Goal: Task Accomplishment & Management: Complete application form

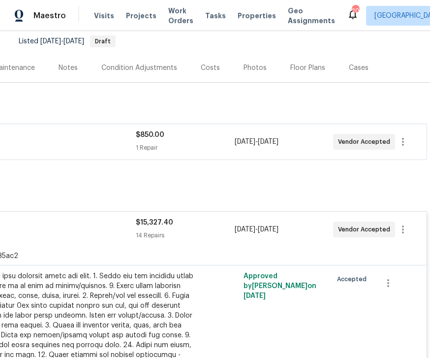
scroll to position [96, 126]
click at [406, 229] on icon "button" at bounding box center [403, 229] width 12 height 12
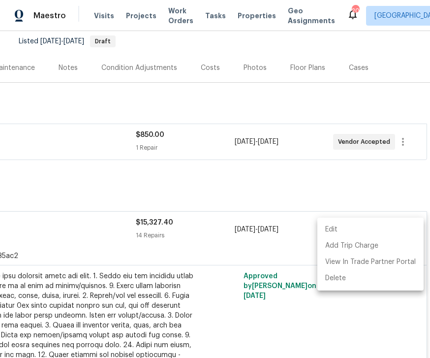
click at [398, 182] on div at bounding box center [215, 179] width 430 height 358
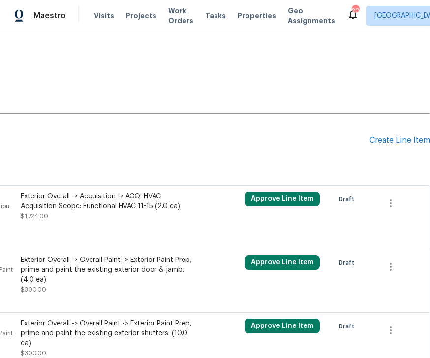
scroll to position [1598, 126]
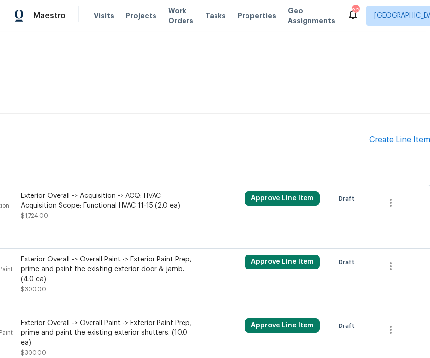
click at [408, 230] on div at bounding box center [151, 236] width 531 height 12
click at [389, 197] on icon "button" at bounding box center [391, 203] width 12 height 12
click at [402, 188] on li "Cancel" at bounding box center [398, 190] width 38 height 16
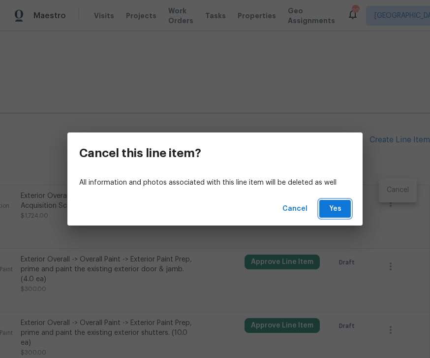
click at [328, 211] on span "Yes" at bounding box center [335, 209] width 16 height 12
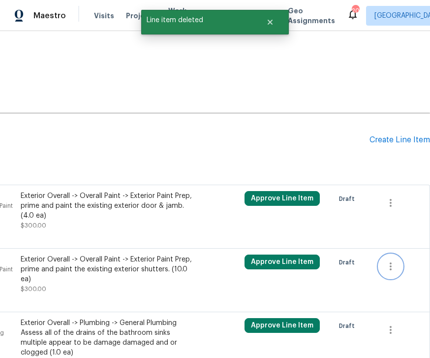
click at [395, 260] on icon "button" at bounding box center [391, 266] width 12 height 12
click at [404, 254] on li "Cancel" at bounding box center [398, 254] width 38 height 16
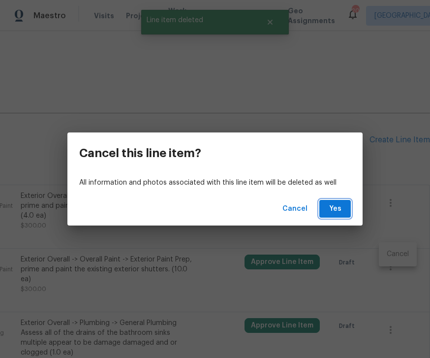
click at [342, 211] on span "Yes" at bounding box center [335, 209] width 16 height 12
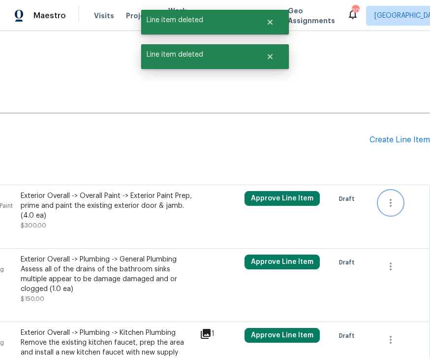
click at [392, 197] on icon "button" at bounding box center [391, 203] width 12 height 12
click at [398, 193] on li "Cancel" at bounding box center [398, 190] width 38 height 16
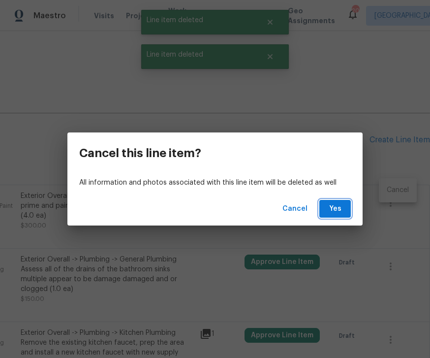
click at [350, 205] on button "Yes" at bounding box center [334, 209] width 31 height 18
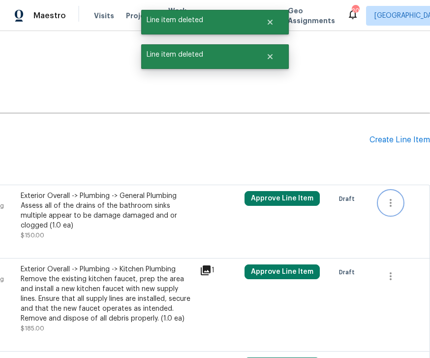
click at [395, 197] on icon "button" at bounding box center [391, 203] width 12 height 12
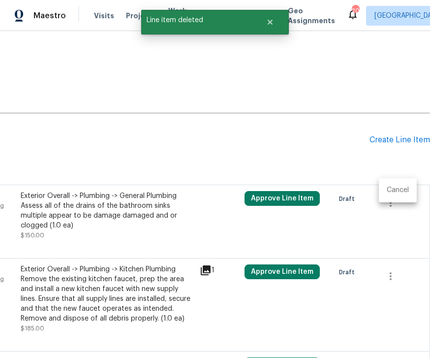
click at [399, 191] on li "Cancel" at bounding box center [398, 190] width 38 height 16
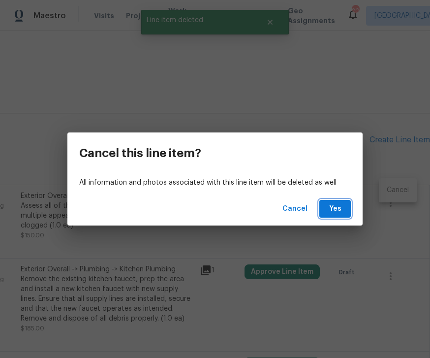
click at [343, 208] on button "Yes" at bounding box center [334, 209] width 31 height 18
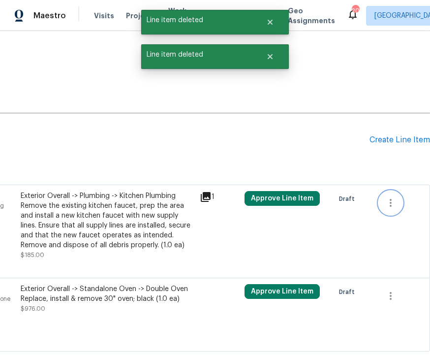
click at [397, 198] on button "button" at bounding box center [391, 203] width 24 height 24
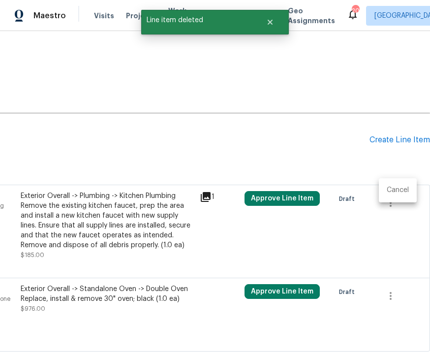
click at [401, 193] on li "Cancel" at bounding box center [398, 190] width 38 height 16
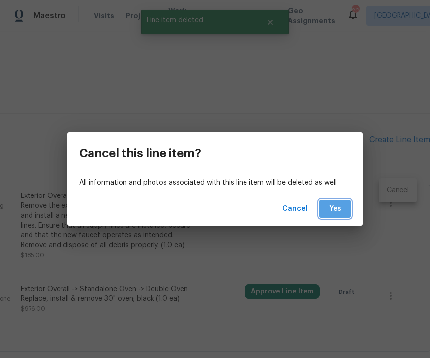
click at [340, 208] on span "Yes" at bounding box center [335, 209] width 16 height 12
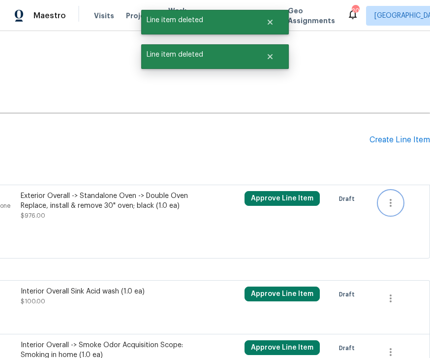
click at [391, 201] on button "button" at bounding box center [391, 203] width 24 height 24
click at [407, 191] on li "Cancel" at bounding box center [398, 190] width 38 height 16
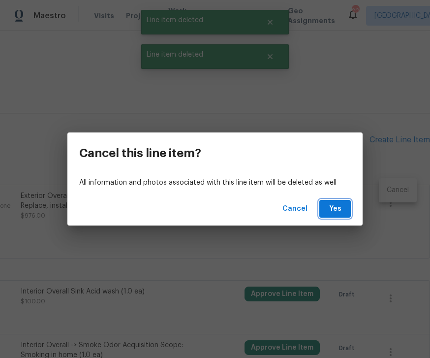
click at [348, 210] on button "Yes" at bounding box center [334, 209] width 31 height 18
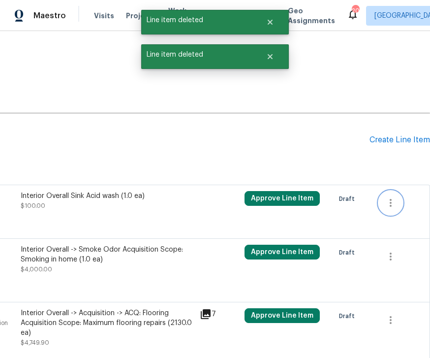
click at [390, 197] on icon "button" at bounding box center [391, 203] width 12 height 12
click at [405, 190] on li "Cancel" at bounding box center [398, 190] width 38 height 16
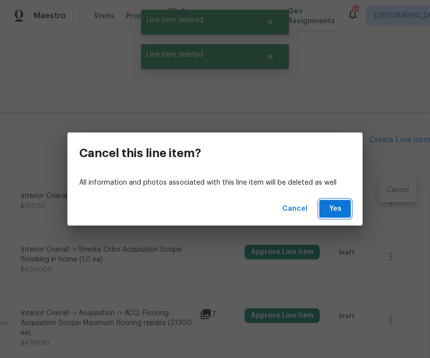
click at [339, 210] on span "Yes" at bounding box center [335, 209] width 16 height 12
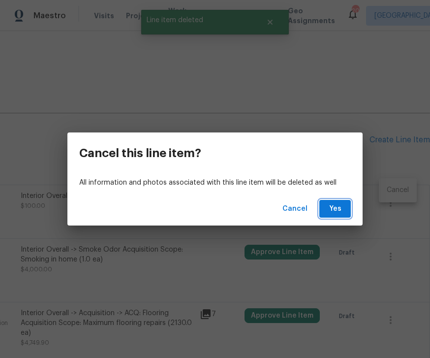
scroll to position [1537, 126]
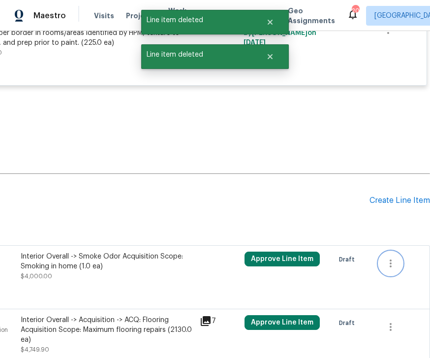
click at [394, 257] on icon "button" at bounding box center [391, 263] width 12 height 12
click at [401, 248] on li "Cancel" at bounding box center [398, 250] width 38 height 16
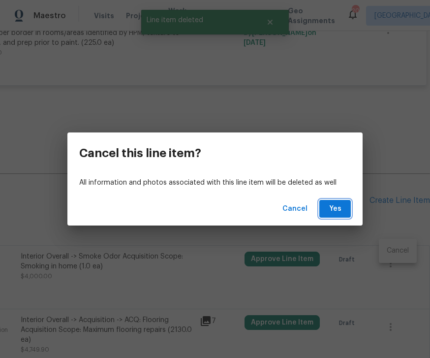
click at [346, 209] on button "Yes" at bounding box center [334, 209] width 31 height 18
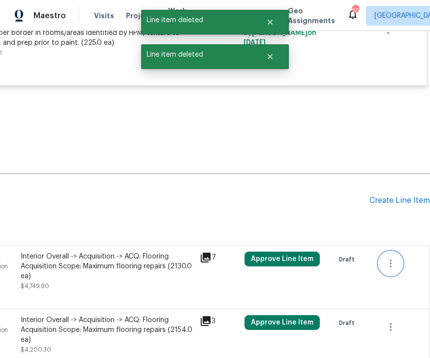
click at [391, 257] on icon "button" at bounding box center [391, 263] width 12 height 12
click at [394, 249] on li "Cancel" at bounding box center [398, 250] width 38 height 16
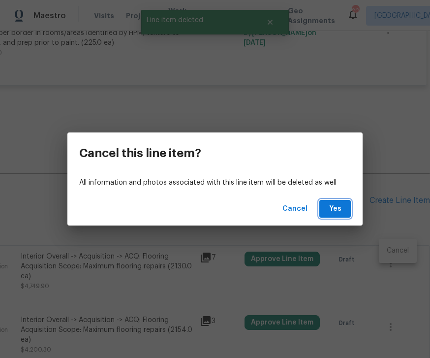
click at [346, 210] on button "Yes" at bounding box center [334, 209] width 31 height 18
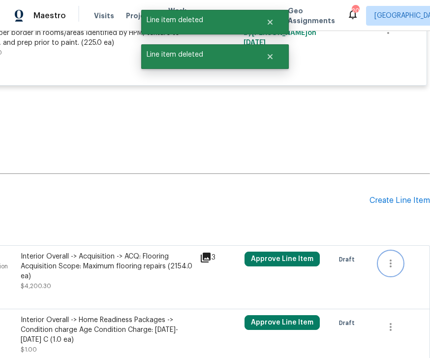
click at [399, 251] on button "button" at bounding box center [391, 263] width 24 height 24
click at [397, 252] on li "Cancel" at bounding box center [398, 250] width 38 height 16
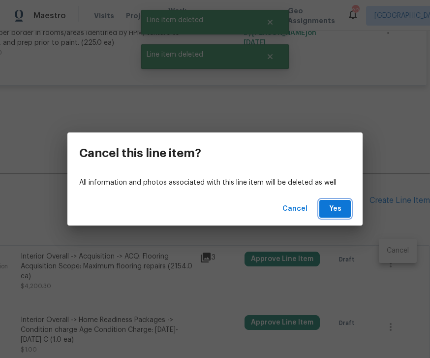
click at [341, 210] on span "Yes" at bounding box center [335, 209] width 16 height 12
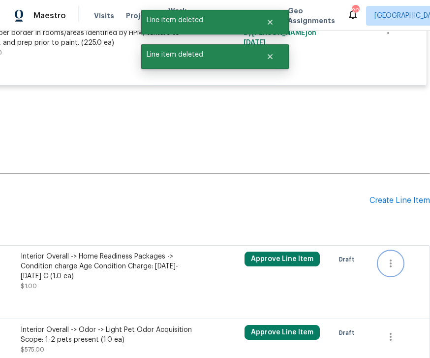
click at [397, 251] on button "button" at bounding box center [391, 263] width 24 height 24
click at [403, 251] on li "Cancel" at bounding box center [398, 250] width 38 height 16
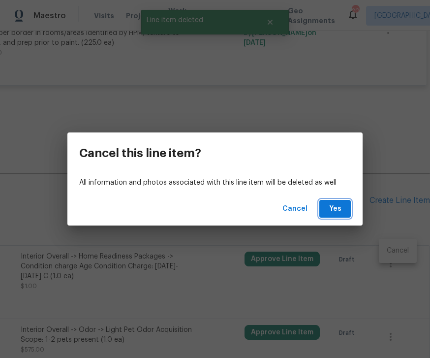
click at [337, 209] on span "Yes" at bounding box center [335, 209] width 16 height 12
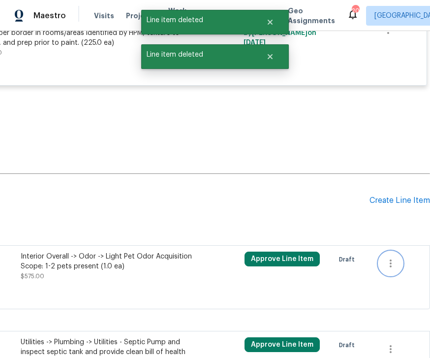
click at [391, 259] on icon "button" at bounding box center [390, 263] width 2 height 8
click at [402, 252] on li "Cancel" at bounding box center [398, 250] width 38 height 16
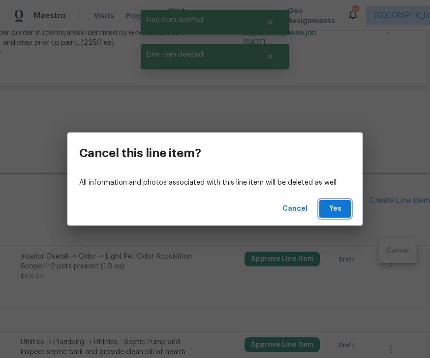
click at [341, 207] on span "Yes" at bounding box center [335, 209] width 16 height 12
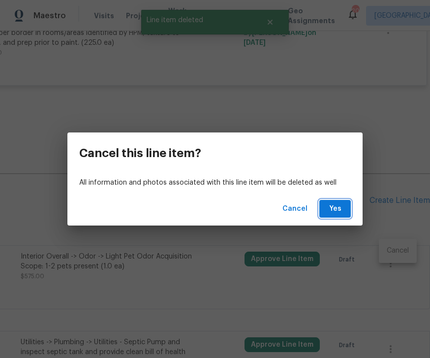
scroll to position [1522, 126]
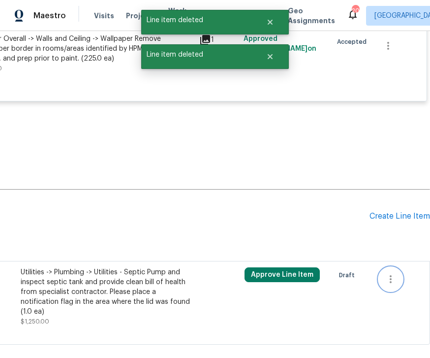
click at [394, 273] on icon "button" at bounding box center [391, 279] width 12 height 12
click at [395, 267] on li "Cancel" at bounding box center [398, 266] width 38 height 16
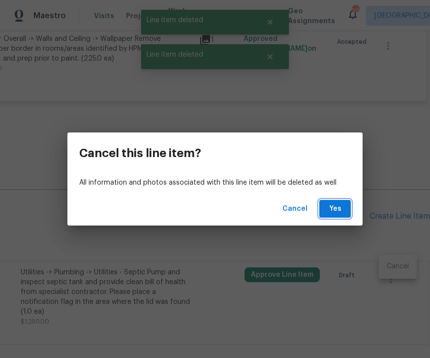
click at [341, 206] on span "Yes" at bounding box center [335, 209] width 16 height 12
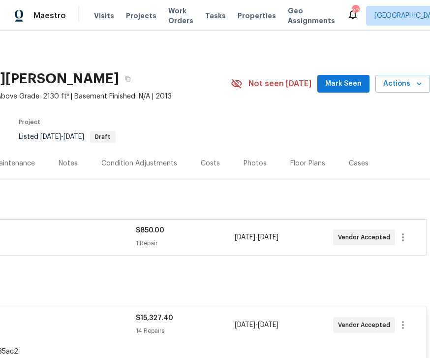
scroll to position [0, 126]
click at [406, 237] on icon "button" at bounding box center [403, 237] width 12 height 12
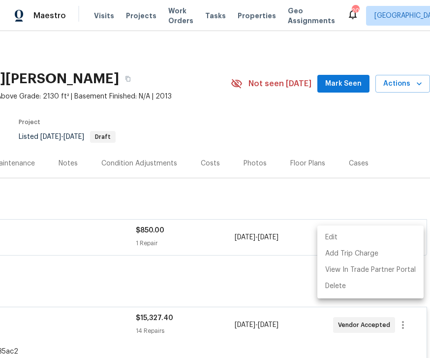
click at [366, 269] on li "View In Trade Partner Portal" at bounding box center [370, 270] width 106 height 16
click at [338, 288] on li "Delete" at bounding box center [370, 286] width 106 height 16
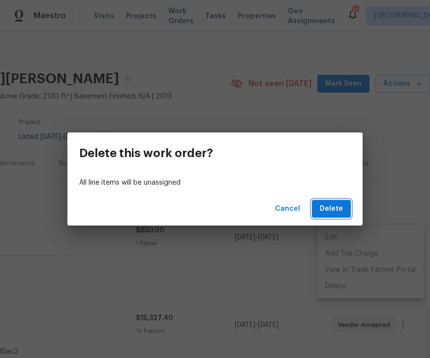
click at [332, 206] on span "Delete" at bounding box center [331, 209] width 23 height 12
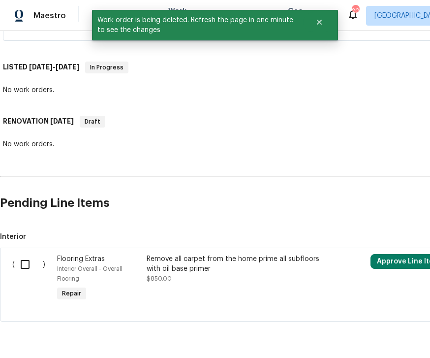
scroll to position [214, 0]
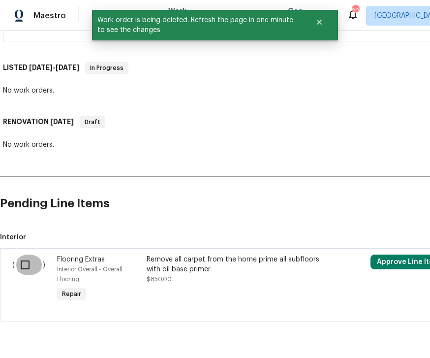
click at [32, 264] on input "checkbox" at bounding box center [29, 264] width 28 height 21
checkbox input "true"
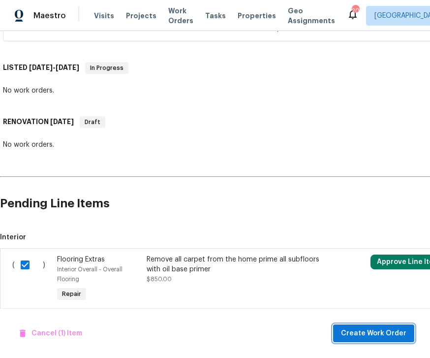
click at [382, 331] on span "Create Work Order" at bounding box center [373, 333] width 65 height 12
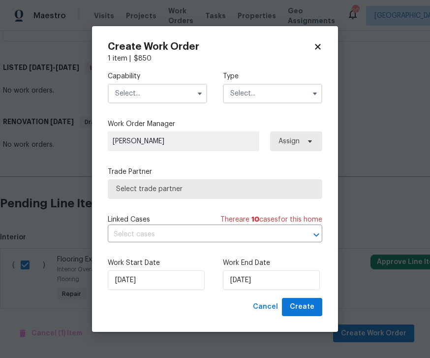
click at [305, 93] on input "text" at bounding box center [272, 94] width 99 height 20
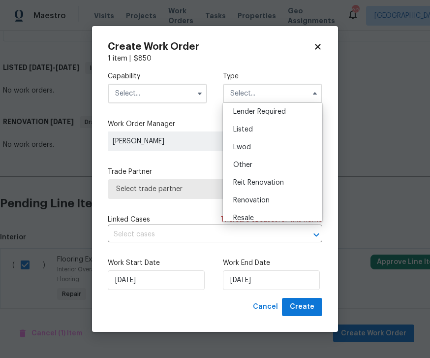
scroll to position [74, 0]
click at [256, 204] on div "Renovation" at bounding box center [272, 200] width 94 height 18
type input "Renovation"
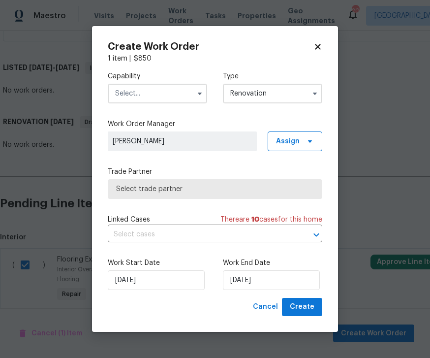
click at [189, 86] on input "text" at bounding box center [157, 94] width 99 height 20
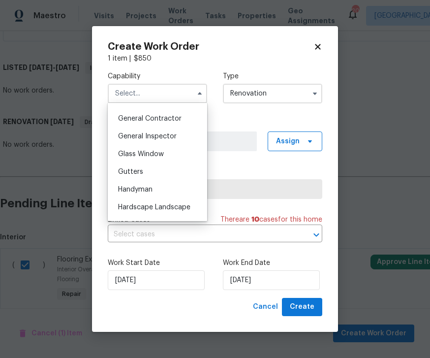
scroll to position [464, 0]
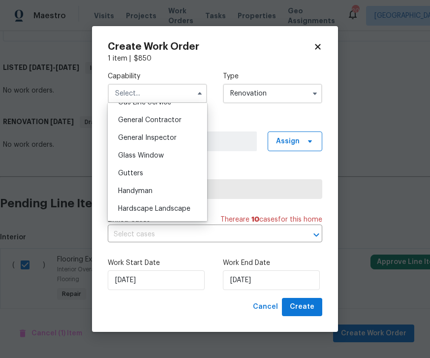
click at [166, 119] on span "General Contractor" at bounding box center [149, 120] width 63 height 7
type input "General Contractor"
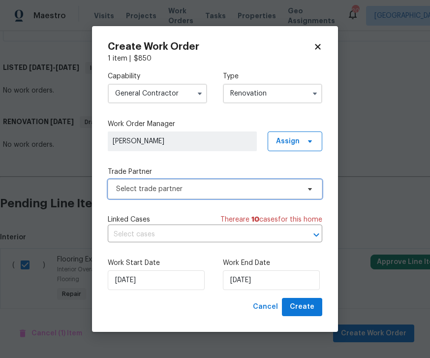
click at [308, 190] on icon at bounding box center [310, 189] width 8 height 8
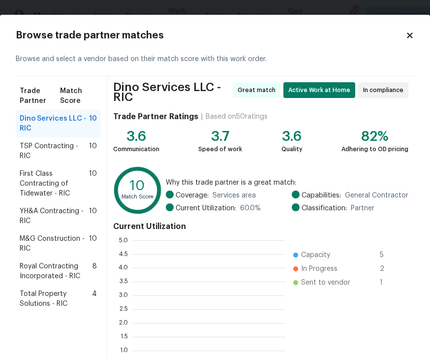
scroll to position [138, 152]
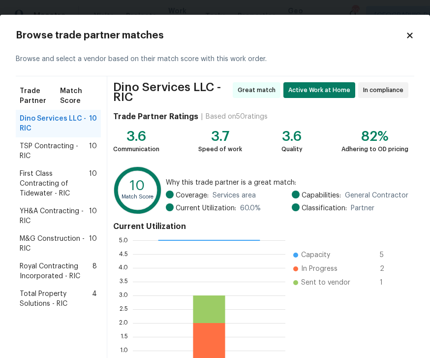
click at [70, 123] on span "Dino Services LLC - RIC" at bounding box center [54, 124] width 69 height 20
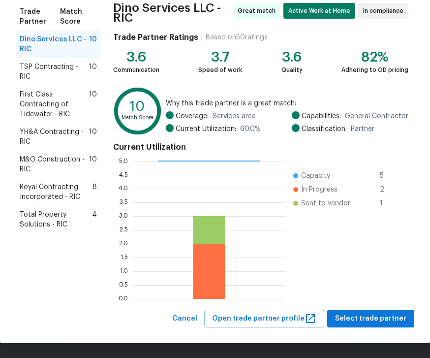
scroll to position [79, 0]
click at [377, 315] on span "Select trade partner" at bounding box center [370, 318] width 71 height 12
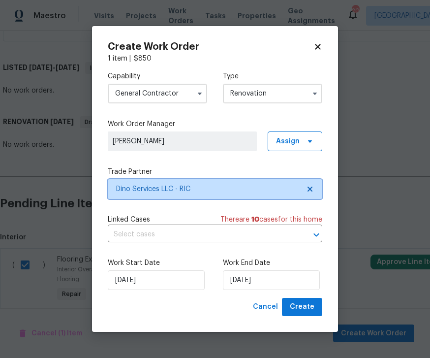
scroll to position [0, 0]
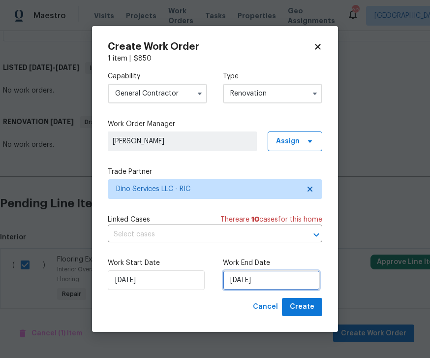
click at [256, 280] on input "[DATE]" at bounding box center [271, 280] width 97 height 20
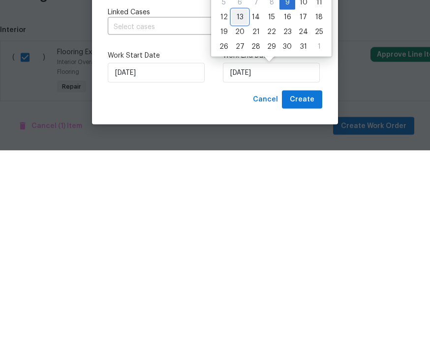
click at [245, 217] on div "13" at bounding box center [240, 224] width 16 height 14
type input "[DATE]"
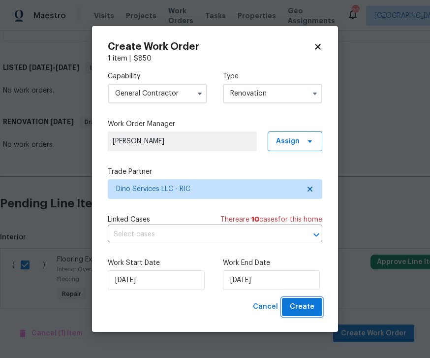
click at [304, 307] on span "Create" at bounding box center [302, 306] width 25 height 12
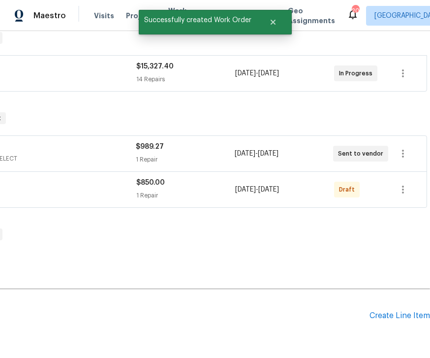
scroll to position [163, 126]
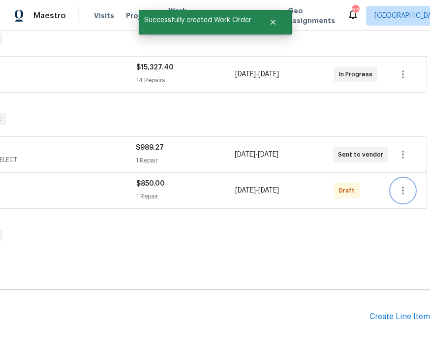
click at [408, 184] on icon "button" at bounding box center [403, 190] width 12 height 12
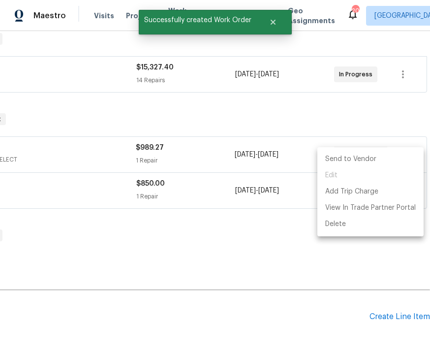
click at [358, 158] on li "Send to Vendor" at bounding box center [370, 159] width 106 height 16
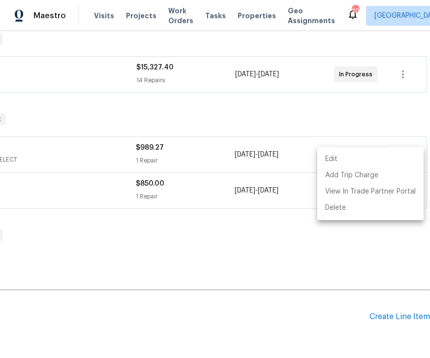
click at [314, 241] on div at bounding box center [215, 179] width 430 height 358
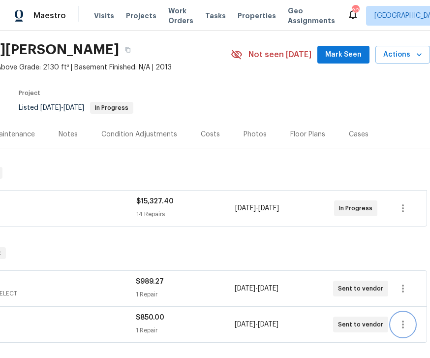
scroll to position [28, 126]
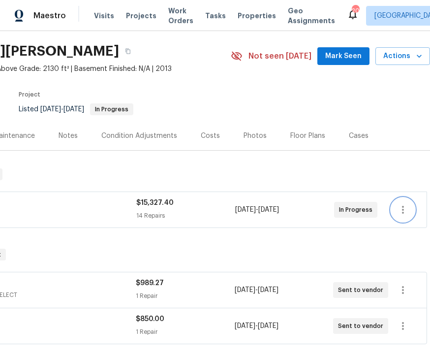
click at [408, 204] on icon "button" at bounding box center [403, 210] width 12 height 12
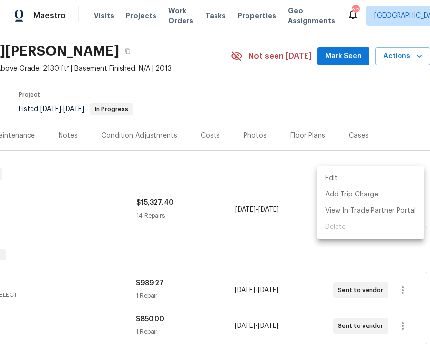
click at [256, 226] on div at bounding box center [215, 179] width 430 height 358
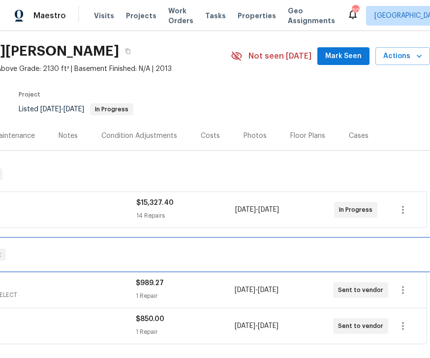
click at [365, 239] on div "RENOVATION 10/8/25 - 10/13/25 Draft" at bounding box center [152, 254] width 556 height 31
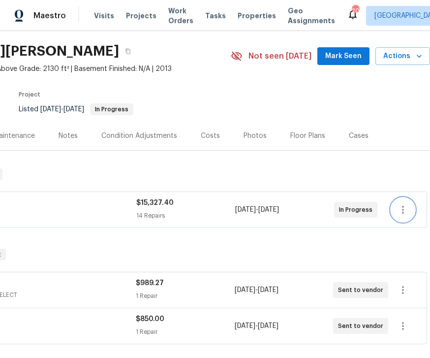
click at [404, 206] on icon "button" at bounding box center [403, 210] width 2 height 8
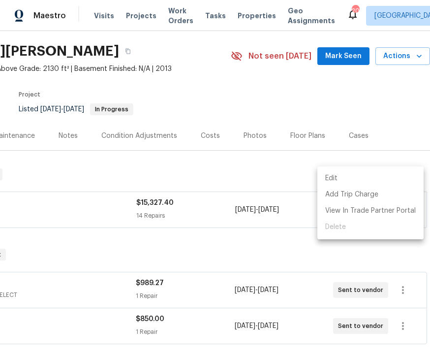
click at [340, 229] on ul "Edit Add Trip Charge View In Trade Partner Portal Delete" at bounding box center [370, 202] width 106 height 73
click at [338, 231] on ul "Edit Add Trip Charge View In Trade Partner Portal Delete" at bounding box center [370, 202] width 106 height 73
click at [184, 181] on div at bounding box center [215, 179] width 430 height 358
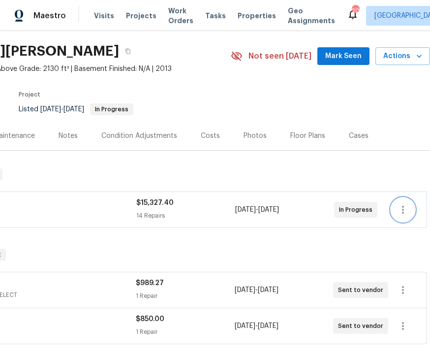
click at [397, 198] on button "button" at bounding box center [403, 210] width 24 height 24
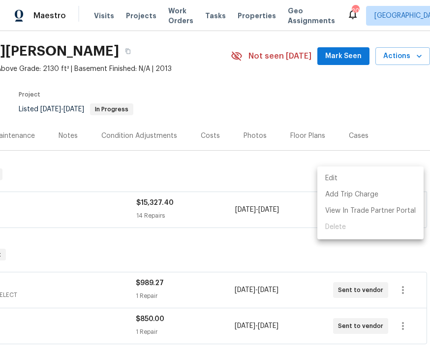
click at [343, 229] on ul "Edit Add Trip Charge View In Trade Partner Portal Delete" at bounding box center [370, 202] width 106 height 73
click at [279, 233] on div at bounding box center [215, 179] width 430 height 358
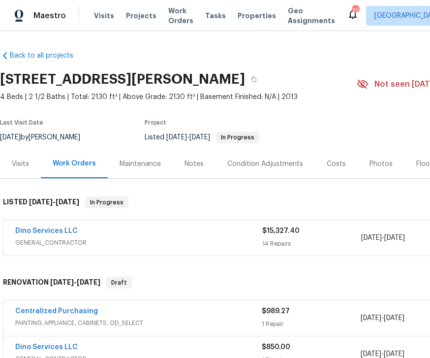
click at [192, 232] on div "Dino Services LLC" at bounding box center [138, 232] width 247 height 12
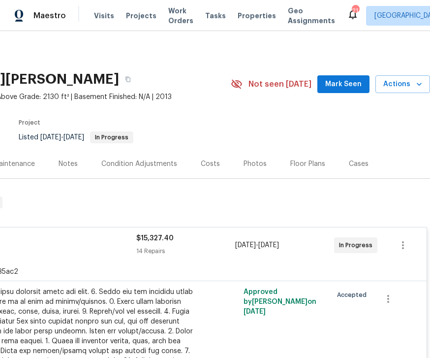
scroll to position [0, 126]
click at [404, 245] on icon "button" at bounding box center [403, 245] width 2 height 8
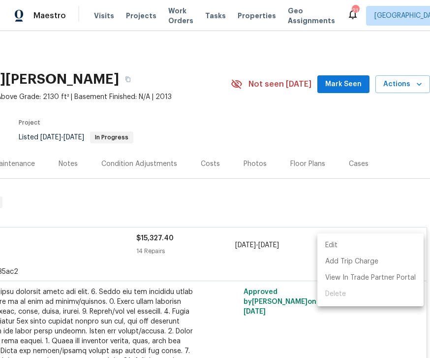
click at [387, 326] on div at bounding box center [215, 179] width 430 height 358
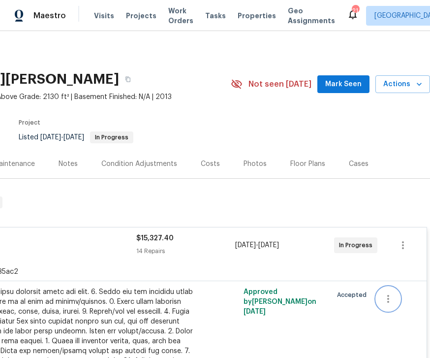
click at [392, 293] on icon "button" at bounding box center [388, 299] width 12 height 12
click at [391, 186] on div at bounding box center [215, 179] width 430 height 358
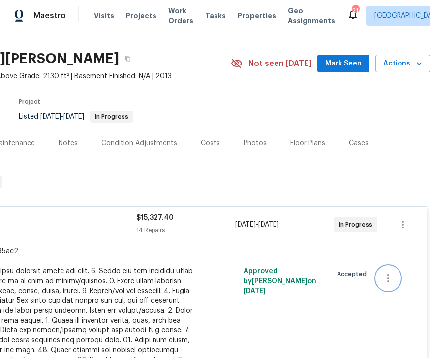
scroll to position [19, 126]
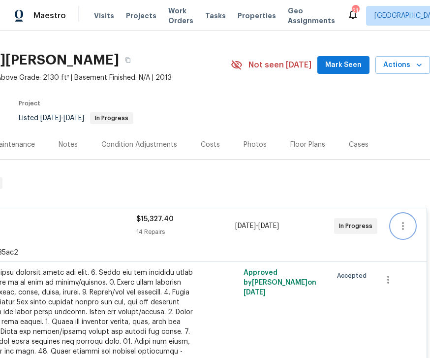
click at [400, 229] on icon "button" at bounding box center [403, 226] width 12 height 12
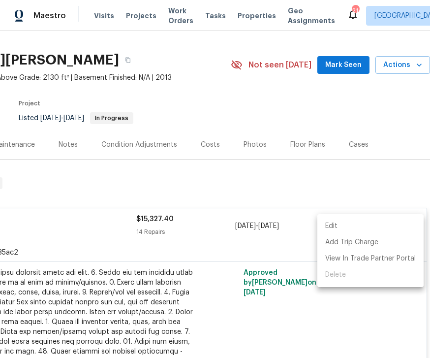
click at [331, 315] on div at bounding box center [215, 179] width 430 height 358
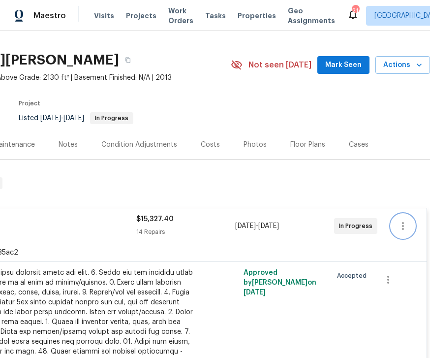
click at [401, 223] on icon "button" at bounding box center [403, 226] width 12 height 12
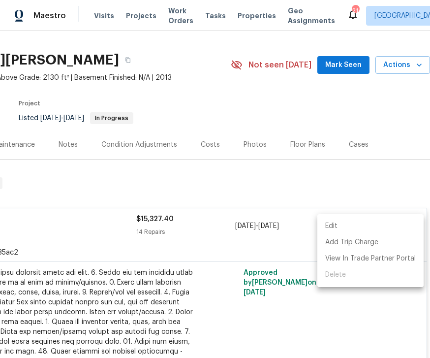
click at [343, 278] on ul "Edit Add Trip Charge View In Trade Partner Portal Delete" at bounding box center [370, 250] width 106 height 73
click at [354, 306] on div at bounding box center [215, 179] width 430 height 358
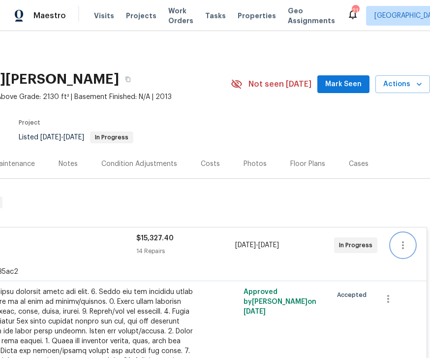
scroll to position [0, 126]
click at [404, 241] on icon "button" at bounding box center [403, 245] width 12 height 12
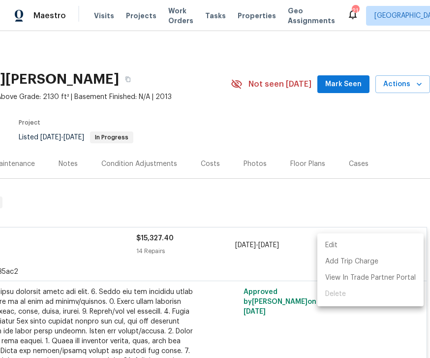
click at [342, 239] on li "Edit" at bounding box center [370, 245] width 106 height 16
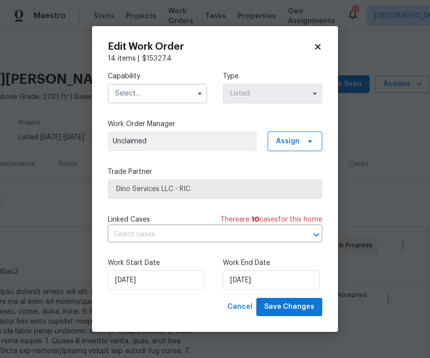
click at [313, 92] on icon "button" at bounding box center [315, 93] width 4 height 2
click at [195, 91] on button "button" at bounding box center [200, 94] width 12 height 12
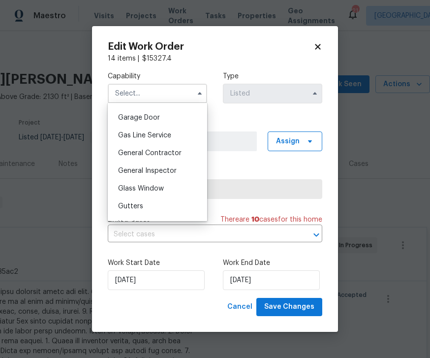
scroll to position [421, 0]
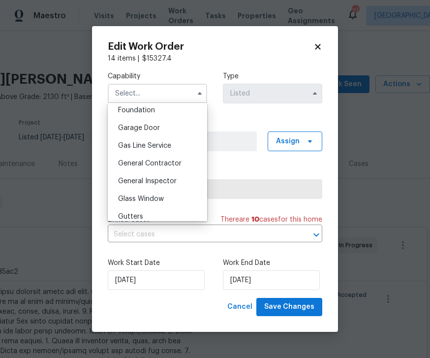
click at [161, 161] on span "General Contractor" at bounding box center [149, 163] width 63 height 7
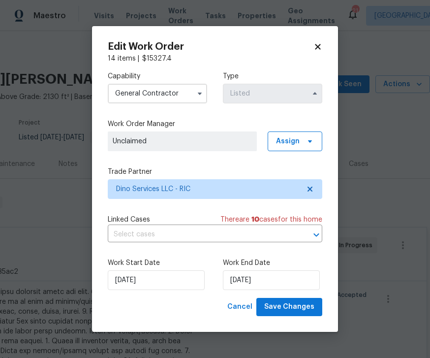
type input "General Contractor"
click at [313, 96] on icon "button" at bounding box center [315, 94] width 8 height 8
click at [317, 46] on icon at bounding box center [317, 46] width 5 height 5
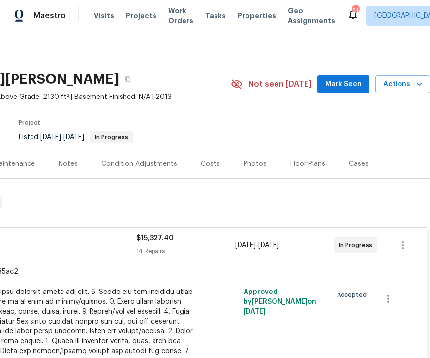
scroll to position [0, 126]
click at [403, 246] on icon "button" at bounding box center [403, 245] width 12 height 12
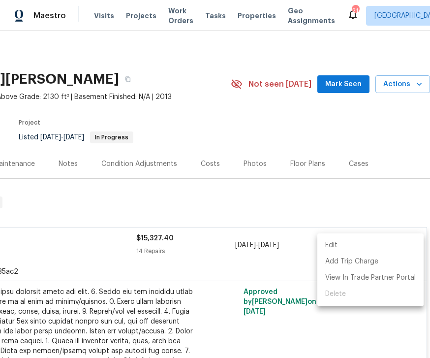
click at [347, 296] on ul "Edit Add Trip Charge View In Trade Partner Portal Delete" at bounding box center [370, 269] width 106 height 73
click at [348, 294] on ul "Edit Add Trip Charge View In Trade Partner Portal Delete" at bounding box center [370, 269] width 106 height 73
click at [269, 262] on div at bounding box center [215, 179] width 430 height 358
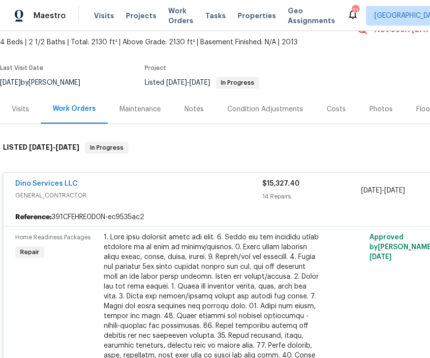
scroll to position [55, 0]
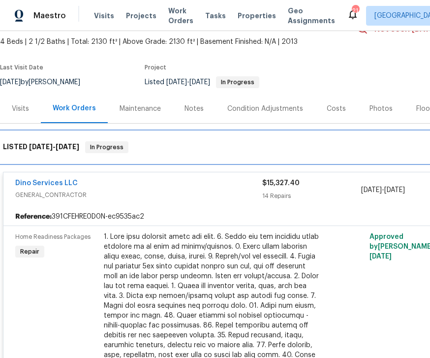
click at [100, 142] on span "In Progress" at bounding box center [106, 147] width 41 height 10
click at [21, 136] on div "LISTED 10/8/25 - 10/13/25 In Progress" at bounding box center [278, 146] width 556 height 31
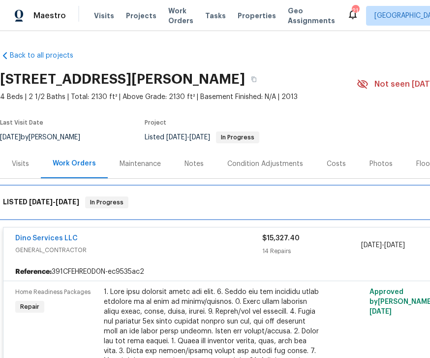
scroll to position [0, 0]
click at [43, 192] on div "LISTED 10/8/25 - 10/13/25 In Progress" at bounding box center [278, 201] width 556 height 31
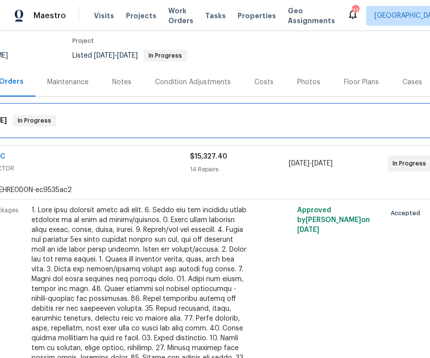
scroll to position [83, 77]
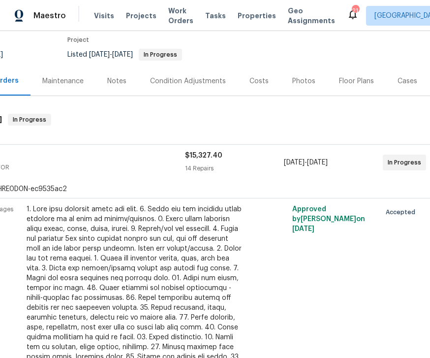
click at [400, 151] on div "In Progress" at bounding box center [407, 162] width 49 height 24
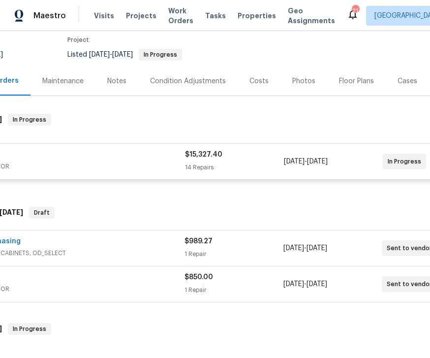
click at [399, 151] on div "In Progress" at bounding box center [407, 161] width 49 height 24
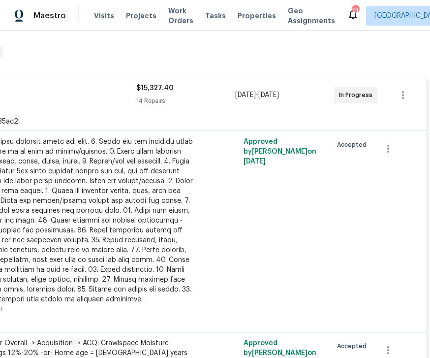
scroll to position [141, 124]
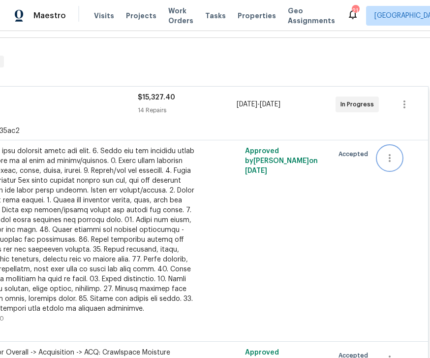
click at [393, 157] on icon "button" at bounding box center [390, 158] width 12 height 12
click at [386, 206] on div at bounding box center [215, 179] width 430 height 358
click at [407, 103] on icon "button" at bounding box center [404, 104] width 12 height 12
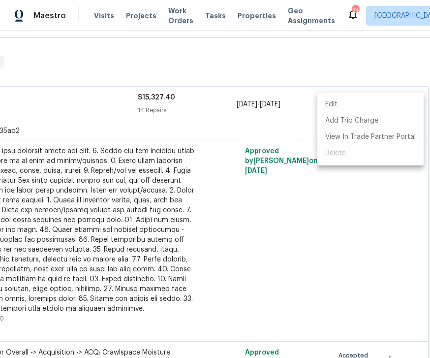
click at [388, 199] on div at bounding box center [215, 179] width 430 height 358
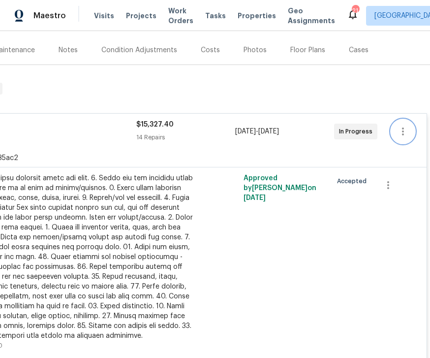
scroll to position [114, 126]
click at [405, 128] on icon "button" at bounding box center [403, 131] width 12 height 12
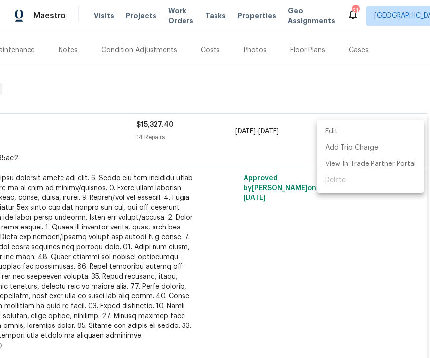
click at [338, 181] on ul "Edit Add Trip Charge View In Trade Partner Portal Delete" at bounding box center [370, 155] width 106 height 73
click at [337, 180] on ul "Edit Add Trip Charge View In Trade Partner Portal Delete" at bounding box center [370, 155] width 106 height 73
click at [359, 222] on div at bounding box center [215, 179] width 430 height 358
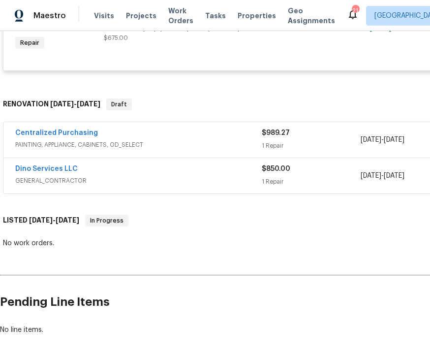
scroll to position [1471, 0]
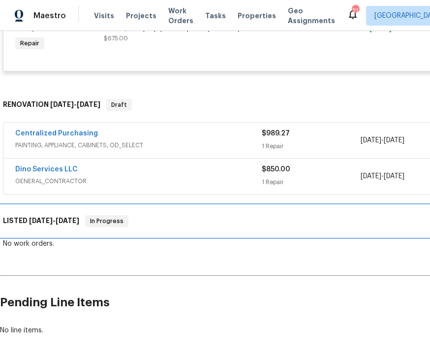
click at [31, 217] on span "[DATE]" at bounding box center [41, 220] width 24 height 7
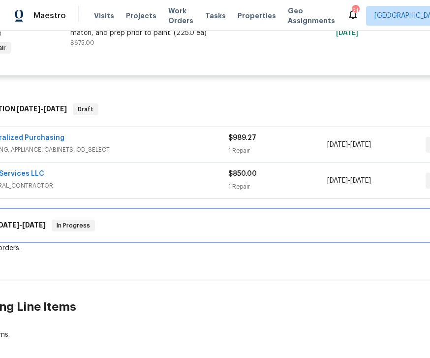
scroll to position [1467, 28]
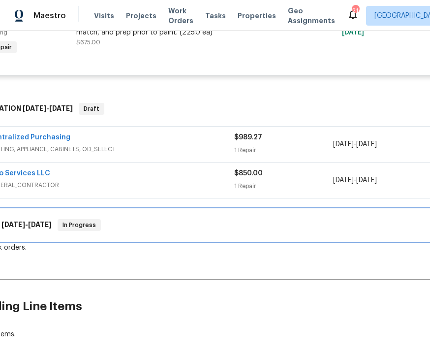
click at [88, 220] on span "In Progress" at bounding box center [79, 225] width 41 height 10
click at [127, 219] on div "LISTED 10/8/25 - 10/13/25 In Progress" at bounding box center [250, 225] width 550 height 12
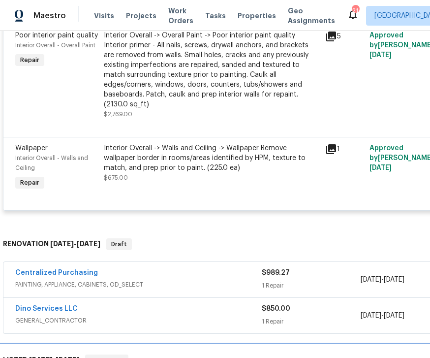
scroll to position [1333, 0]
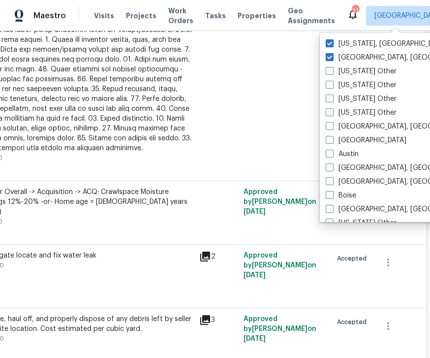
scroll to position [300, 126]
click at [330, 58] on span at bounding box center [330, 57] width 8 height 8
click at [330, 58] on input "Albuquerque, NM" at bounding box center [329, 56] width 6 height 6
checkbox input "false"
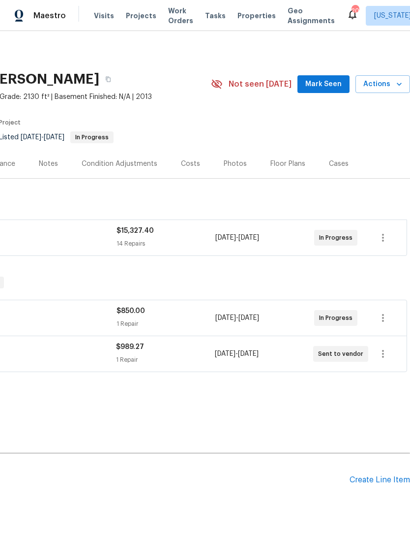
scroll to position [0, 146]
click at [388, 239] on icon "button" at bounding box center [383, 238] width 12 height 12
click at [386, 237] on icon "button" at bounding box center [383, 238] width 12 height 12
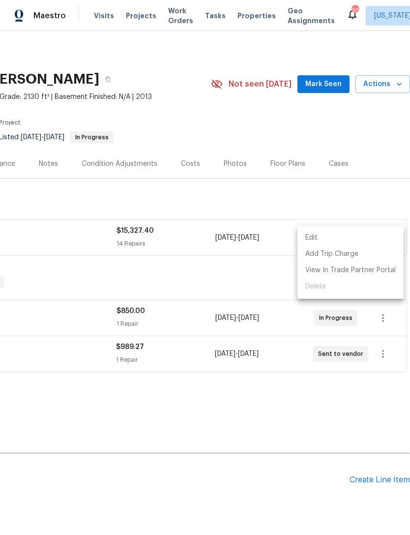
click at [236, 285] on div at bounding box center [205, 267] width 410 height 535
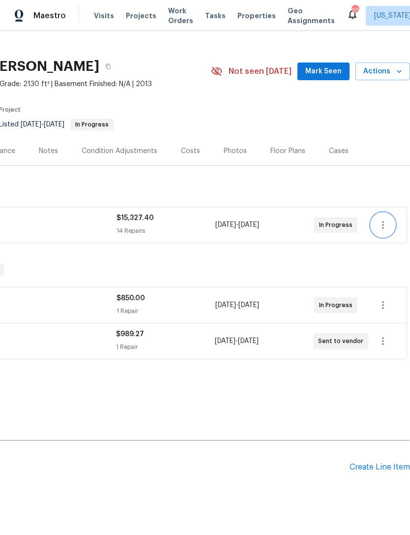
scroll to position [13, 146]
click at [387, 464] on div "Create Line Item" at bounding box center [380, 466] width 60 height 9
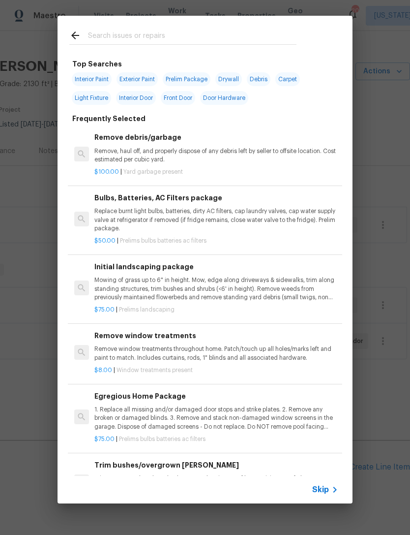
click at [164, 26] on div at bounding box center [183, 35] width 251 height 39
click at [113, 42] on input "text" at bounding box center [192, 37] width 209 height 15
type input "Floo"
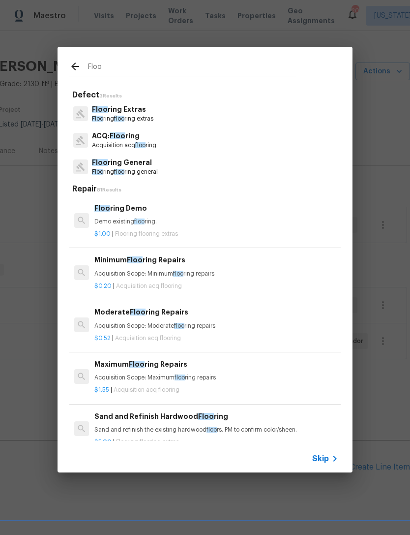
click at [127, 168] on p "Floo ring floo ring general" at bounding box center [125, 172] width 66 height 8
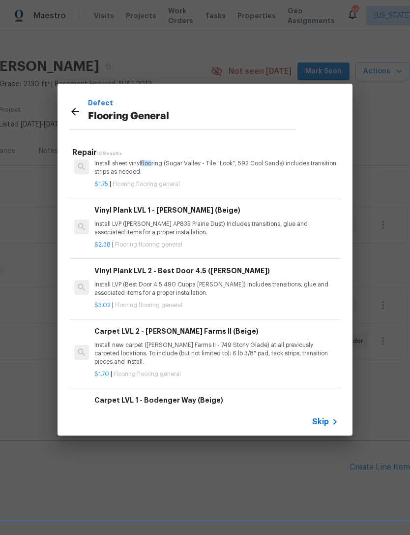
scroll to position [143, 0]
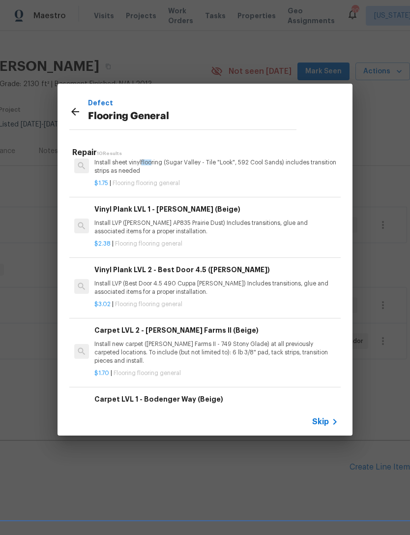
click at [152, 348] on p "Install new carpet (Abshire Farms II - 749 Stony Glade) at all previously carpe…" at bounding box center [216, 352] width 244 height 25
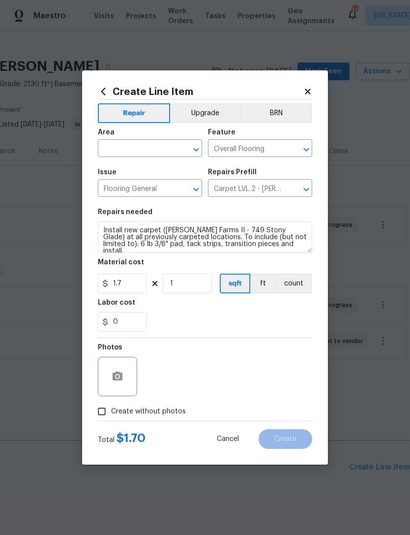
click at [198, 149] on icon "Open" at bounding box center [195, 149] width 5 height 3
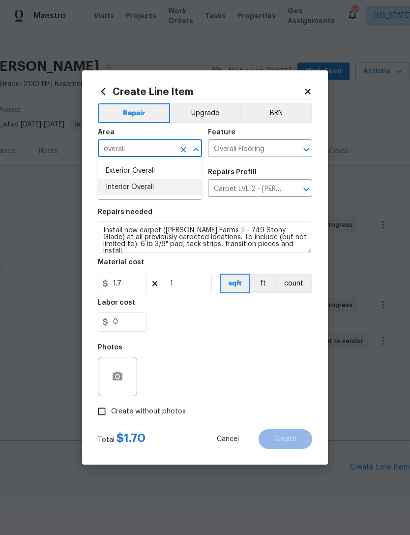
click at [141, 186] on li "Interior Overall" at bounding box center [150, 187] width 104 height 16
type input "Interior Overall"
click at [110, 406] on input "Create without photos" at bounding box center [101, 411] width 19 height 19
checkbox input "true"
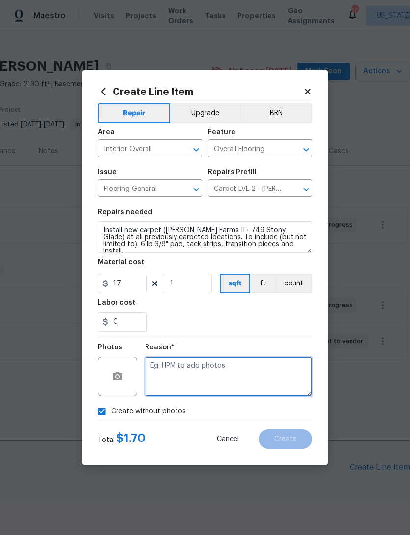
click at [220, 373] on textarea at bounding box center [228, 376] width 167 height 39
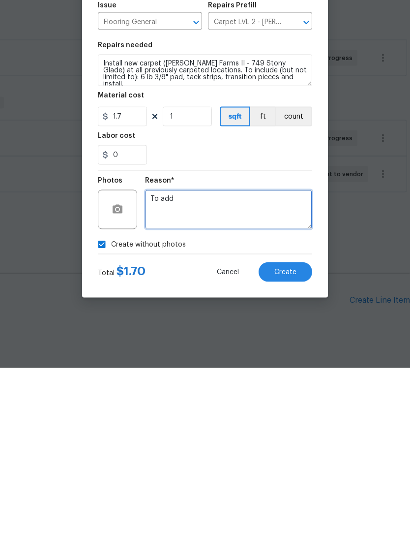
type textarea "To add"
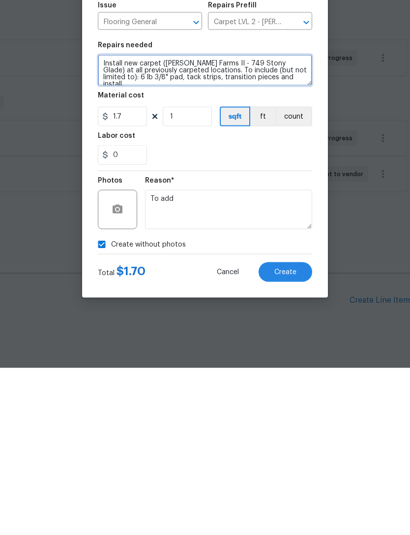
click at [282, 221] on textarea "Install new carpet (Abshire Farms II - 749 Stony Glade) at all previously carpe…" at bounding box center [205, 236] width 214 height 31
click at [289, 429] on button "Create" at bounding box center [286, 439] width 54 height 20
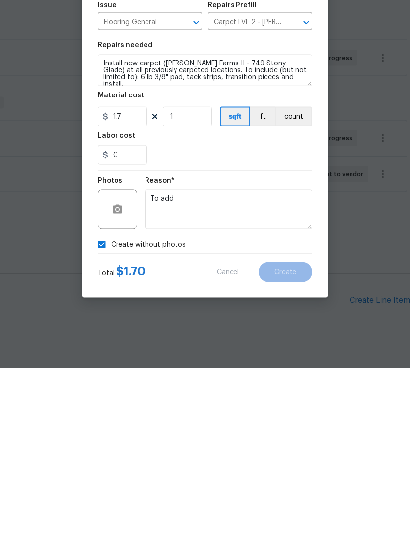
scroll to position [31, 0]
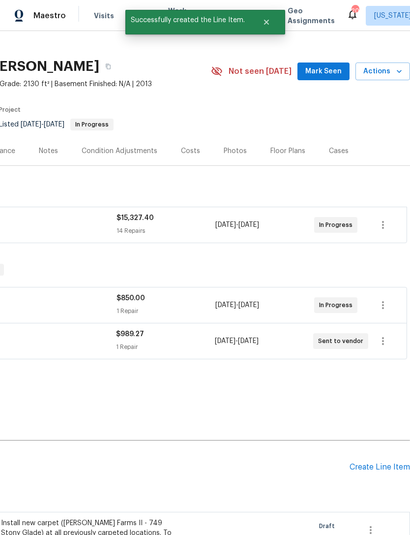
click at [389, 462] on div "Create Line Item" at bounding box center [380, 466] width 60 height 9
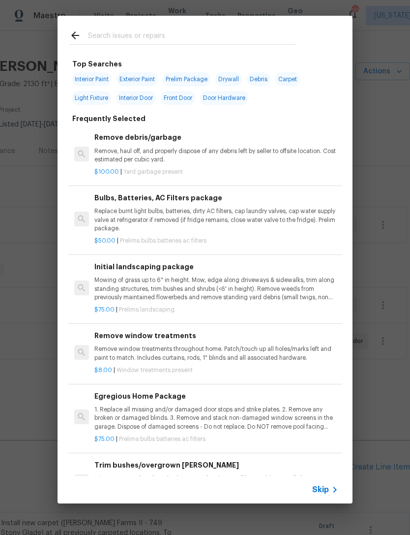
click at [127, 33] on input "text" at bounding box center [192, 37] width 209 height 15
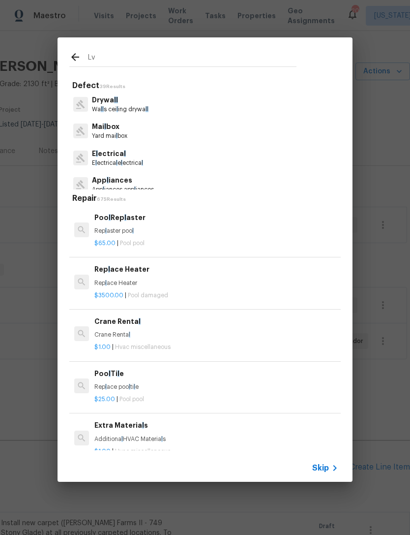
type input "L"
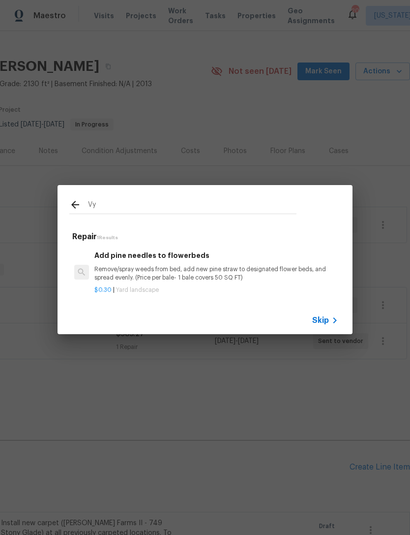
type input "V"
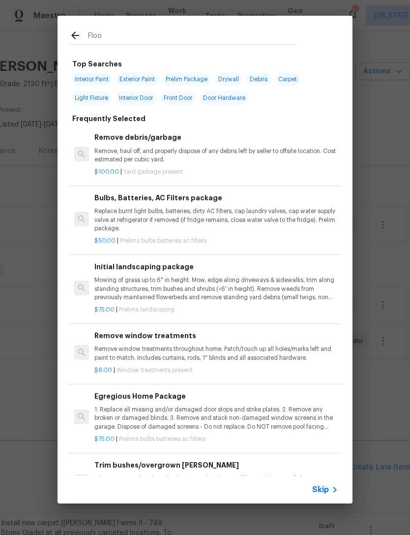
type input "Floor"
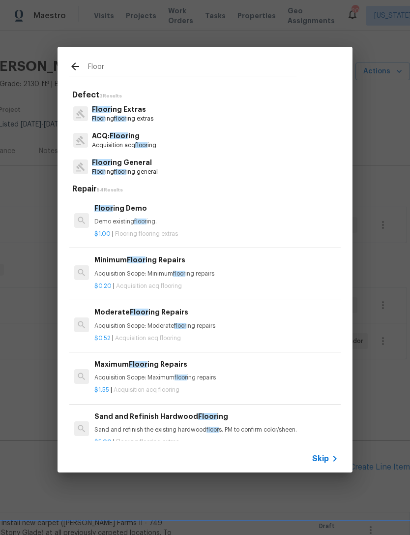
click at [127, 167] on p "Floor ing General" at bounding box center [125, 162] width 66 height 10
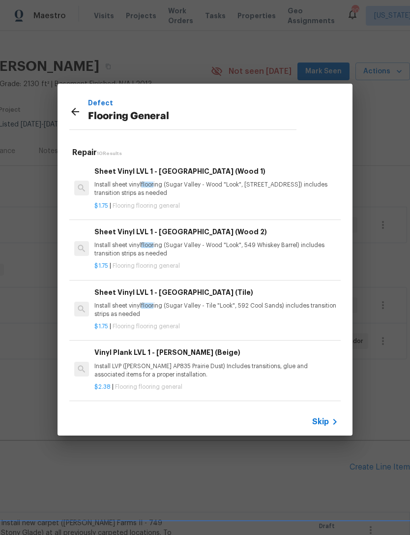
click at [196, 176] on h6 "Sheet Vinyl LVL 1 - Sugar Valley (Wood 1)" at bounding box center [216, 171] width 244 height 11
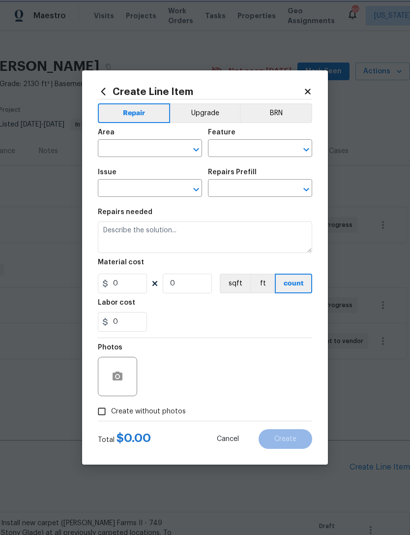
type input "Overall Flooring"
type input "Flooring General"
type input "Sheet Vinyl LVL 1 - Sugar Valley (Wood 1) $1.75"
type textarea "Install sheet vinyl flooring (Sugar Valley - Wood "Look", 565 Beacon Hill) incl…"
type input "1.75"
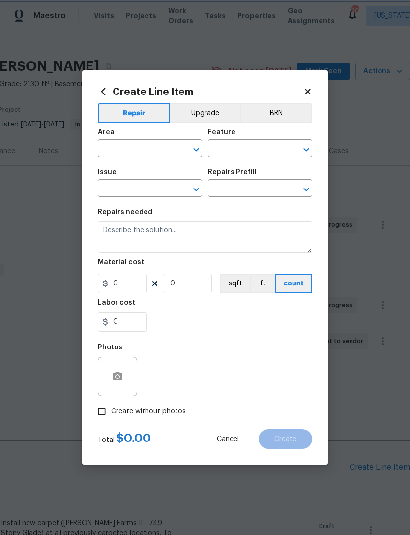
type input "1"
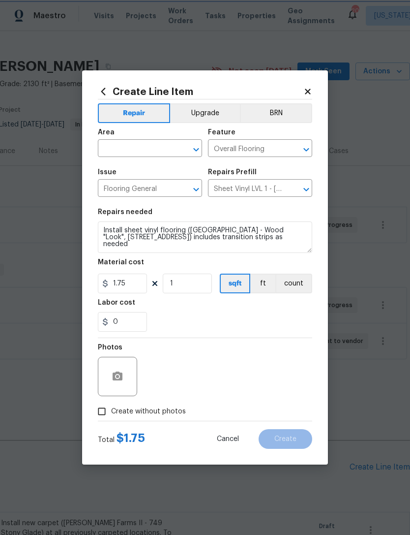
click at [198, 144] on icon "Open" at bounding box center [196, 150] width 12 height 12
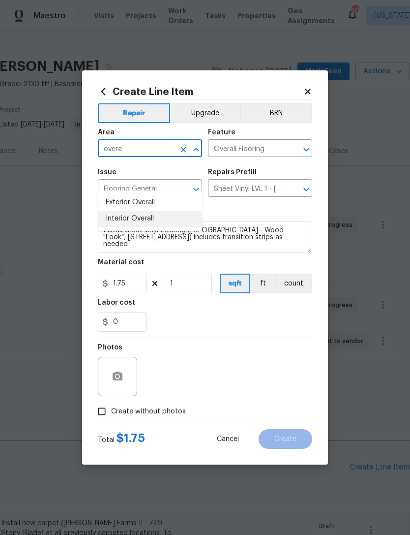
click at [145, 210] on li "Interior Overall" at bounding box center [150, 218] width 104 height 16
type input "Interior Overall"
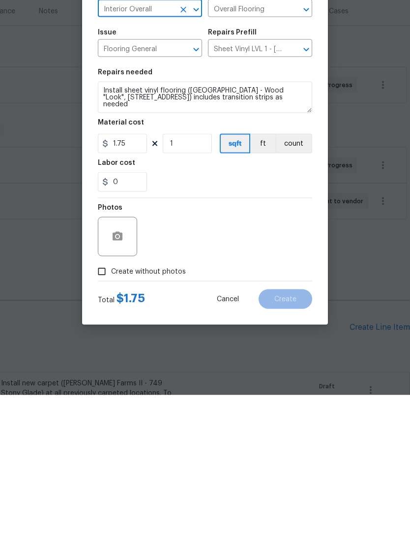
click at [96, 402] on input "Create without photos" at bounding box center [101, 411] width 19 height 19
checkbox input "true"
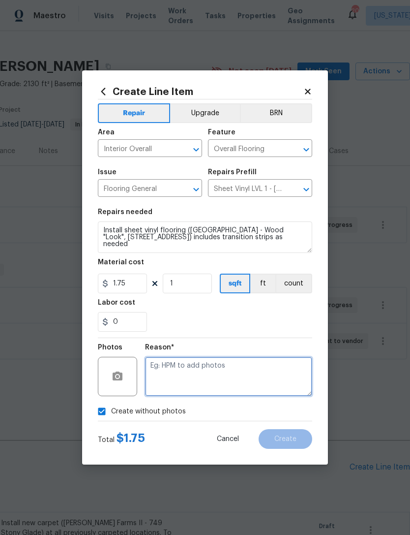
click at [190, 392] on textarea at bounding box center [228, 376] width 167 height 39
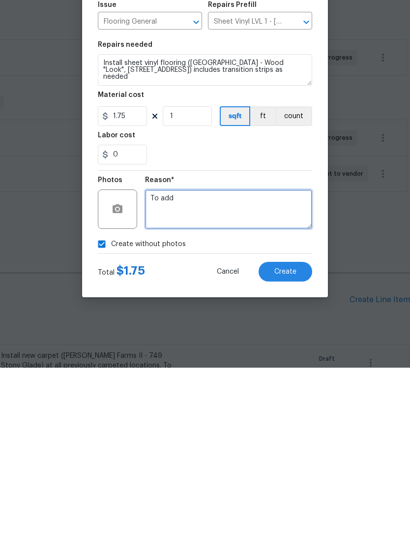
type textarea "To add"
click at [282, 429] on button "Create" at bounding box center [286, 439] width 54 height 20
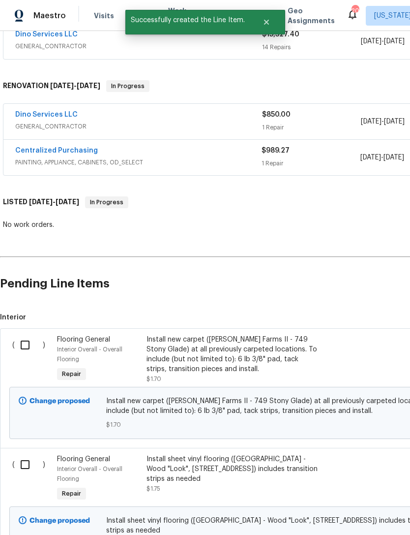
scroll to position [196, 0]
click at [28, 334] on input "checkbox" at bounding box center [29, 344] width 28 height 21
checkbox input "true"
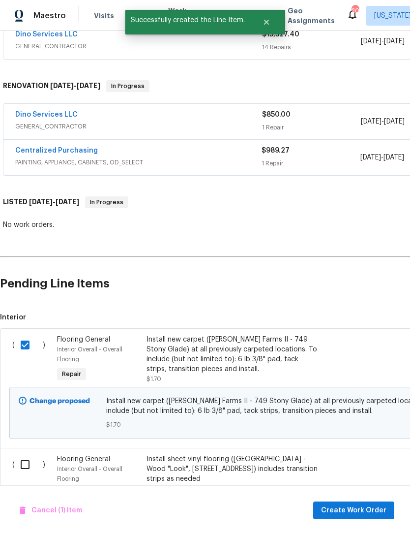
click at [30, 454] on input "checkbox" at bounding box center [29, 464] width 28 height 21
checkbox input "true"
click at [371, 451] on div at bounding box center [412, 478] width 90 height 55
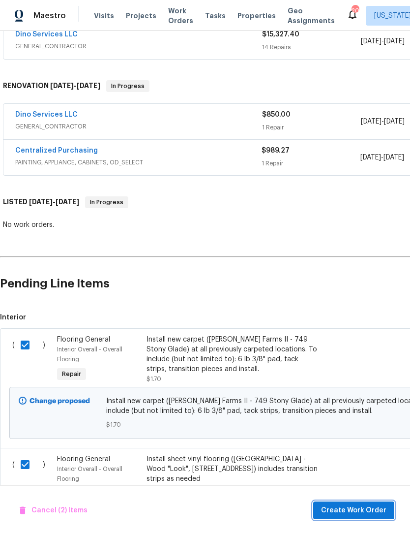
click at [357, 508] on span "Create Work Order" at bounding box center [353, 510] width 65 height 12
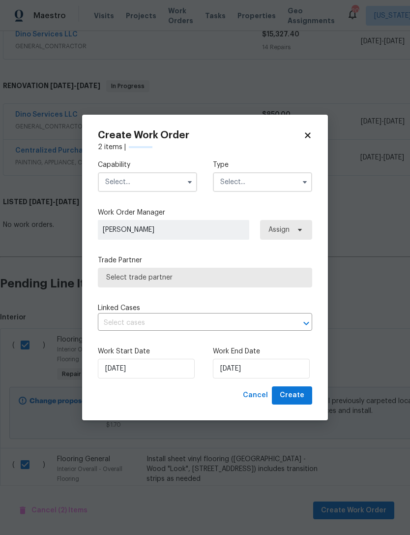
checkbox input "false"
click at [170, 181] on input "text" at bounding box center [147, 182] width 99 height 20
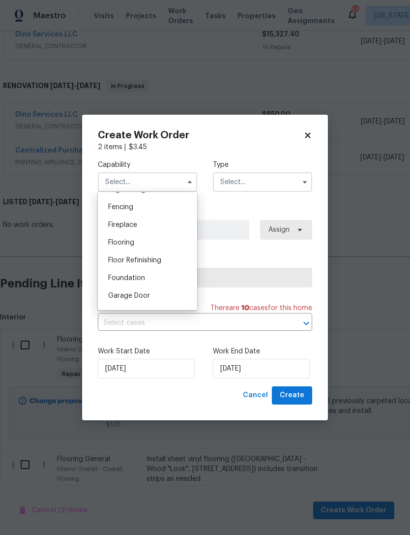
scroll to position [361, 0]
click at [133, 222] on span "Flooring" at bounding box center [121, 223] width 26 height 7
type input "Flooring"
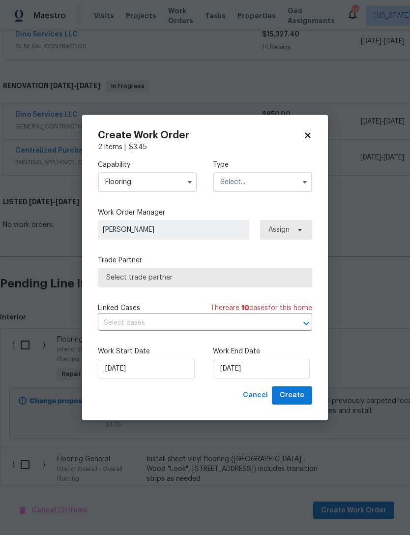
click at [280, 180] on input "text" at bounding box center [262, 182] width 99 height 20
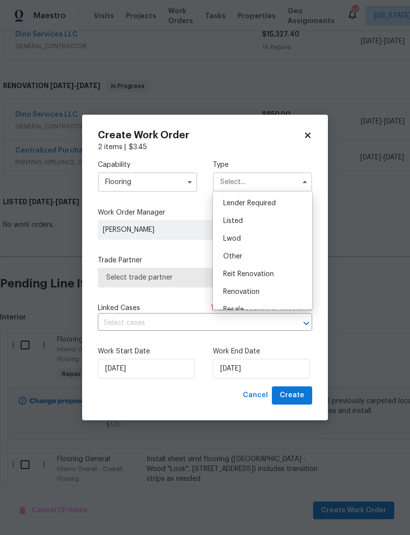
scroll to position [81, 0]
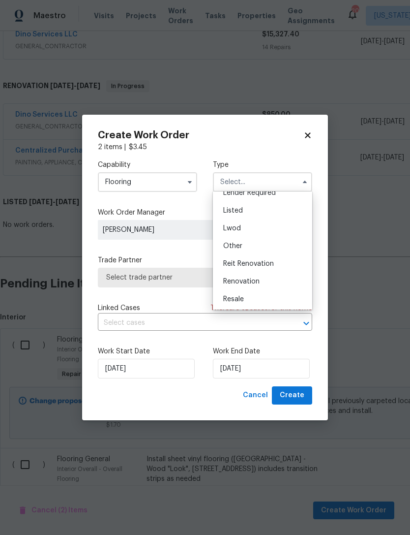
click at [243, 283] on span "Renovation" at bounding box center [241, 281] width 36 height 7
type input "Renovation"
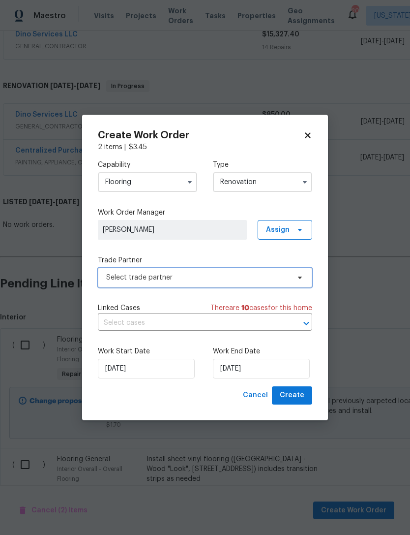
click at [291, 272] on span "Select trade partner" at bounding box center [205, 278] width 214 height 20
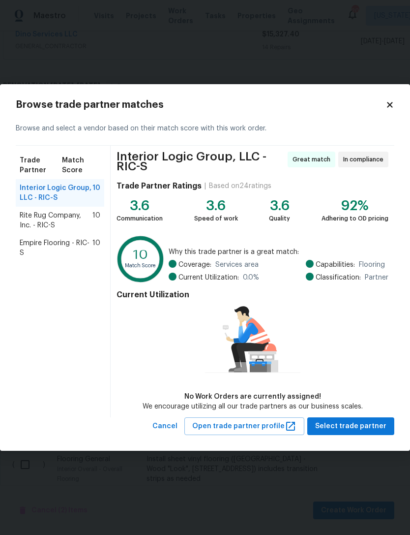
click at [55, 247] on span "Empire Flooring - RIC-S" at bounding box center [56, 248] width 73 height 20
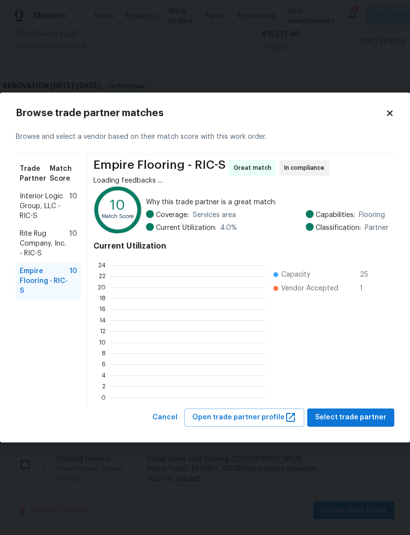
scroll to position [1, 1]
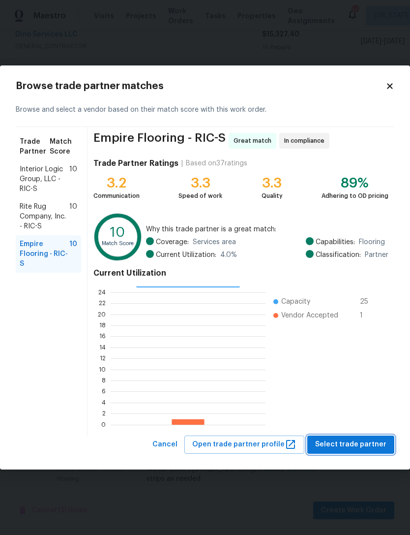
click at [355, 443] on span "Select trade partner" at bounding box center [350, 444] width 71 height 12
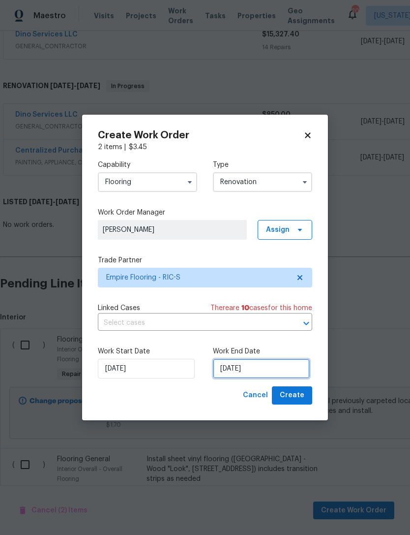
click at [252, 365] on input "[DATE]" at bounding box center [261, 368] width 97 height 20
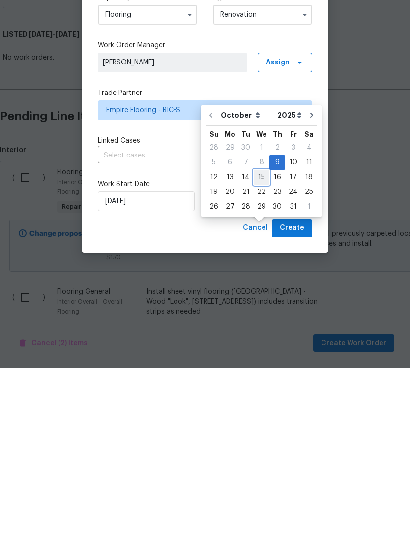
click at [262, 337] on div "15" at bounding box center [262, 344] width 16 height 14
type input "10/15/2025"
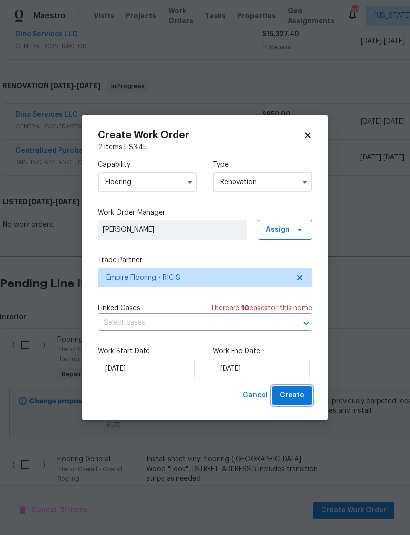
click at [296, 398] on span "Create" at bounding box center [292, 395] width 25 height 12
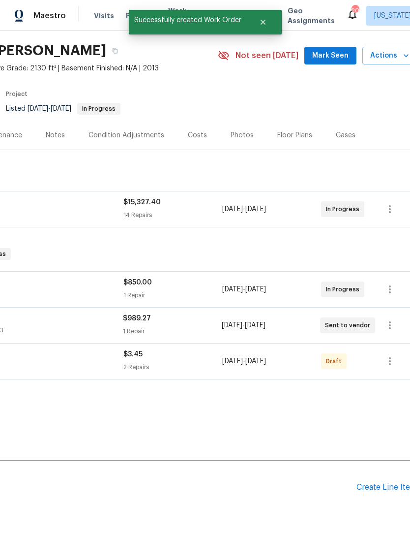
scroll to position [26, 146]
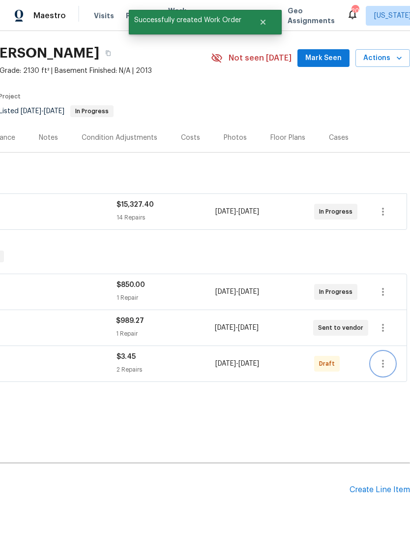
click at [381, 358] on icon "button" at bounding box center [383, 364] width 12 height 12
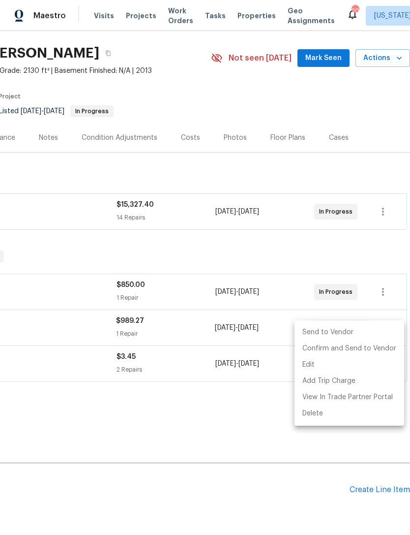
click at [331, 331] on li "Send to Vendor" at bounding box center [350, 332] width 110 height 16
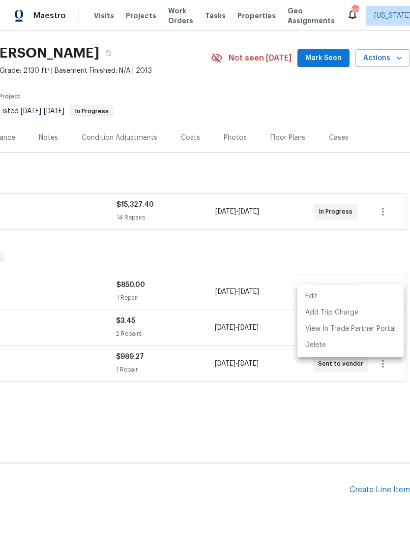
click at [287, 498] on div at bounding box center [205, 267] width 410 height 535
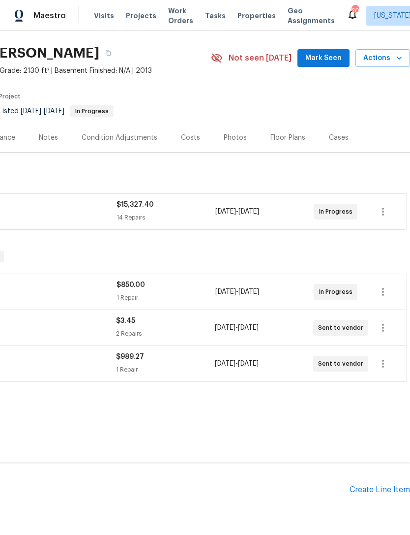
click at [192, 133] on div "Costs" at bounding box center [190, 138] width 19 height 10
